Goal: Find specific page/section: Find specific page/section

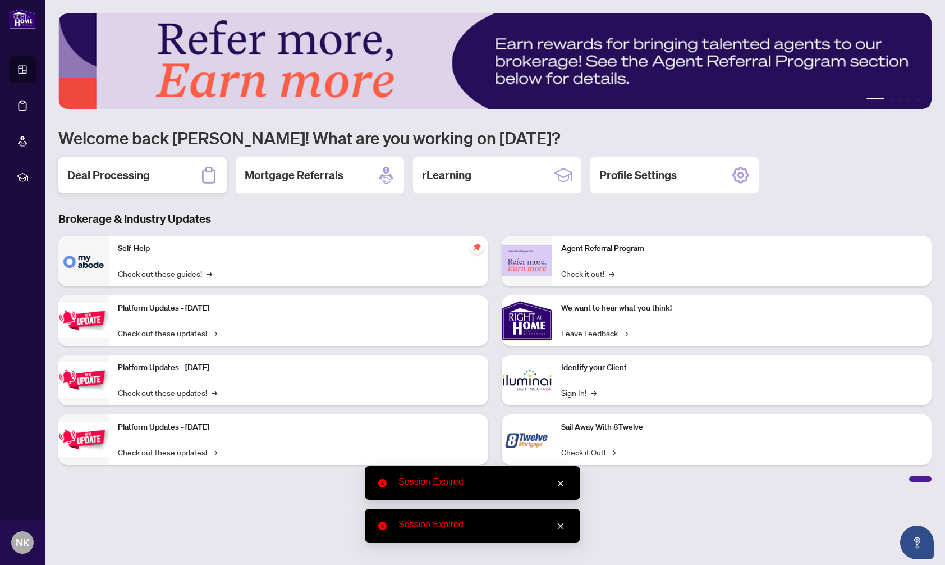
click at [103, 172] on h2 "Deal Processing" at bounding box center [108, 175] width 83 height 16
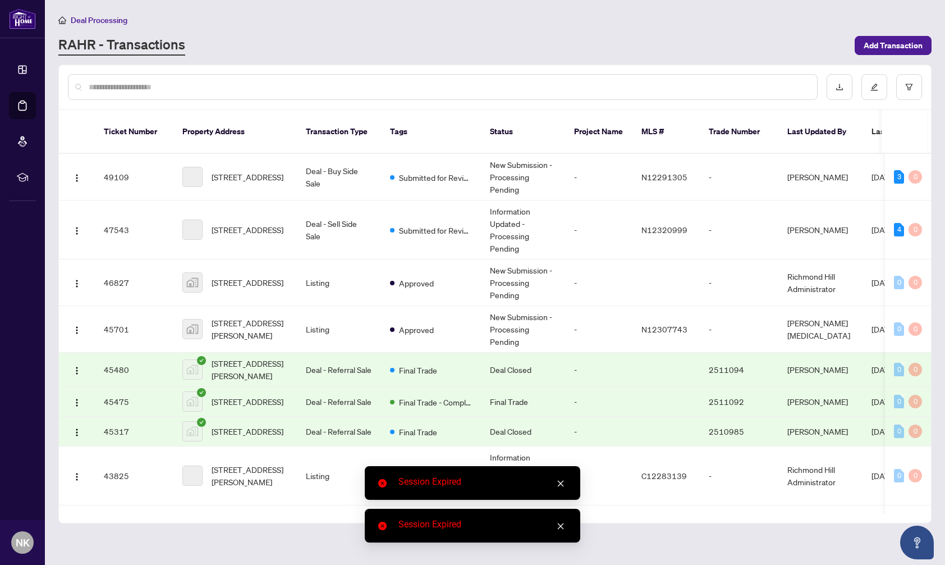
click at [564, 484] on icon "close" at bounding box center [561, 483] width 8 height 8
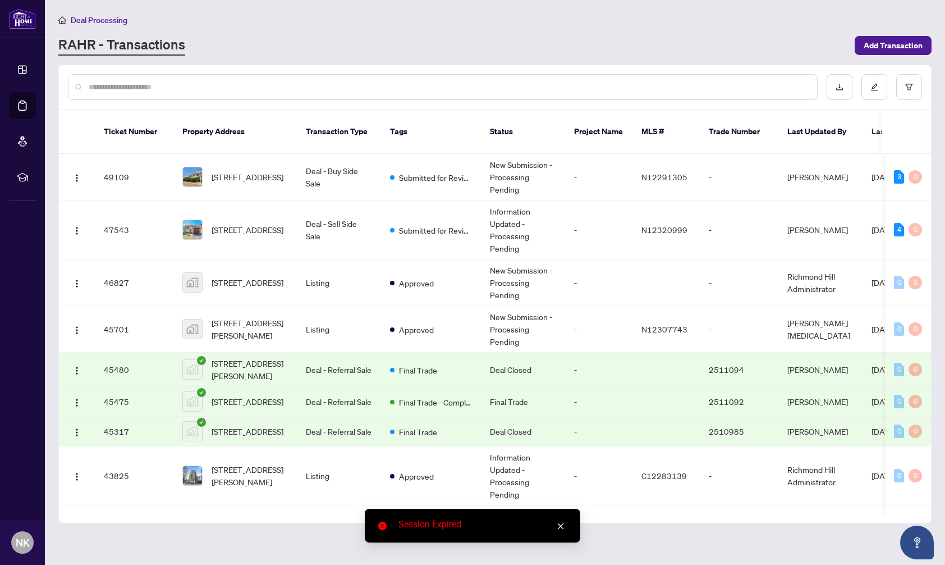
click at [566, 530] on link "Close" at bounding box center [561, 526] width 12 height 12
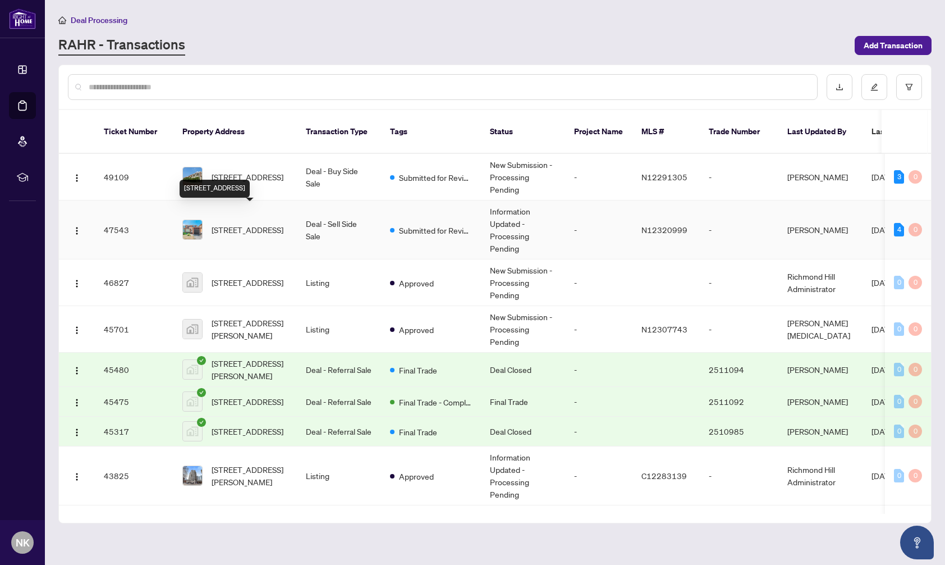
click at [249, 223] on span "[STREET_ADDRESS]" at bounding box center [248, 229] width 72 height 12
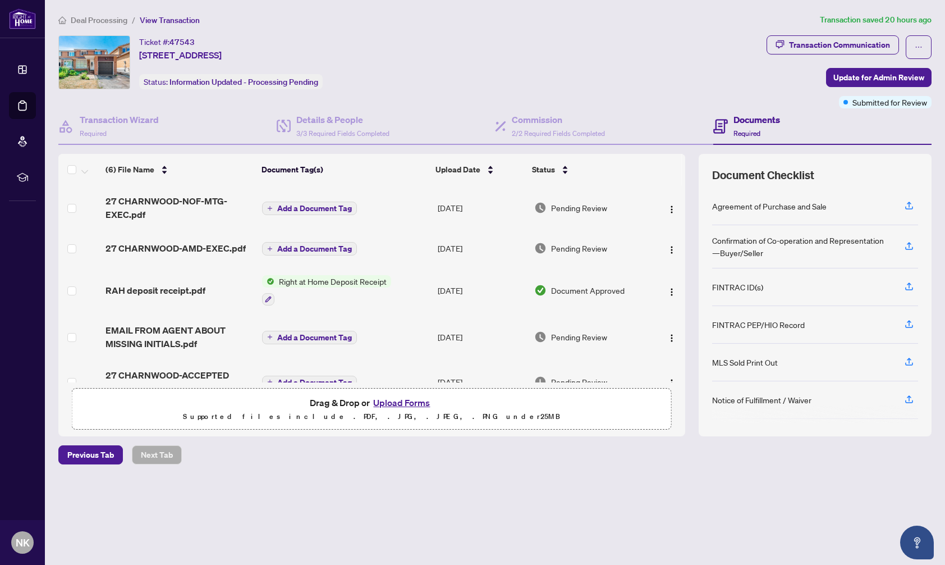
click at [101, 15] on span "Deal Processing" at bounding box center [99, 20] width 57 height 10
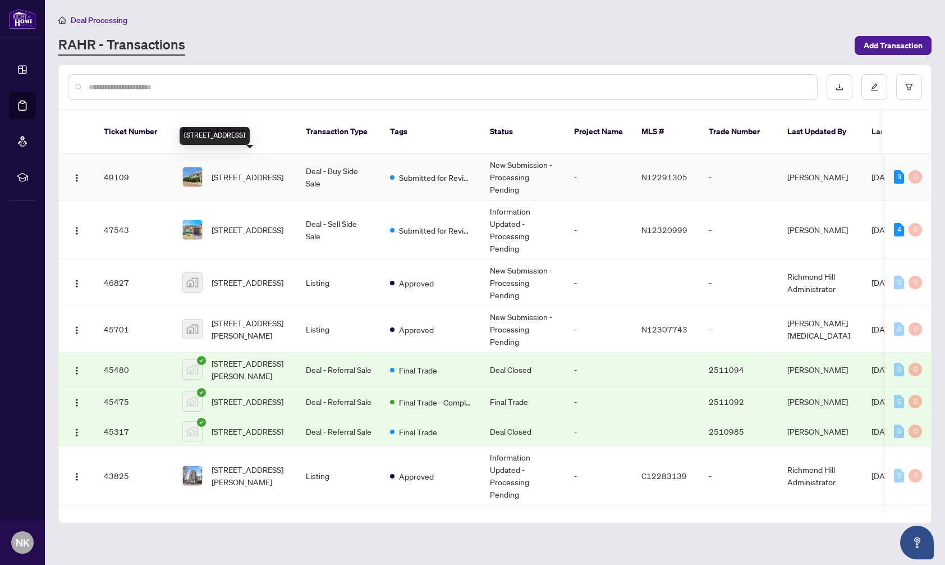
click at [240, 171] on span "[STREET_ADDRESS]" at bounding box center [248, 177] width 72 height 12
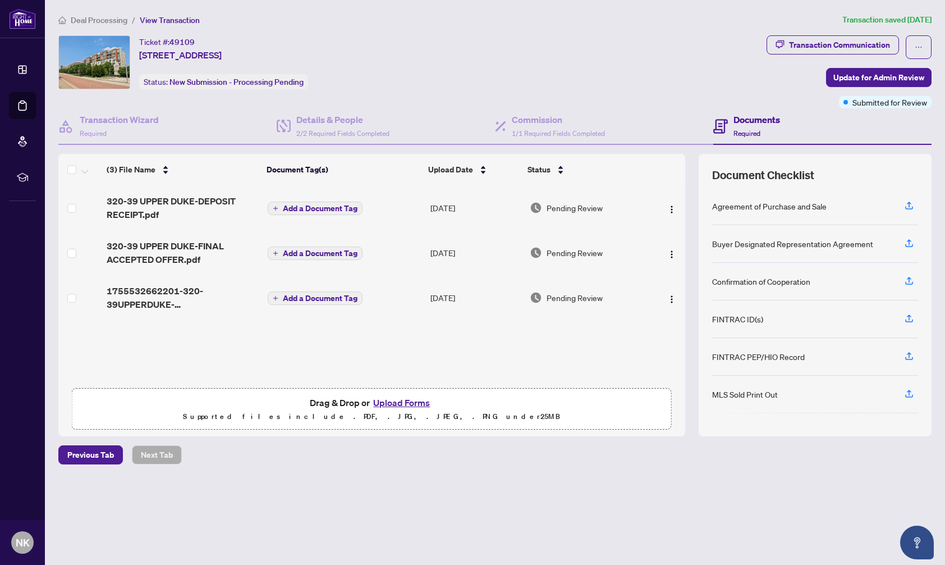
click at [91, 20] on span "Deal Processing" at bounding box center [99, 20] width 57 height 10
